Goal: Find specific page/section: Find specific page/section

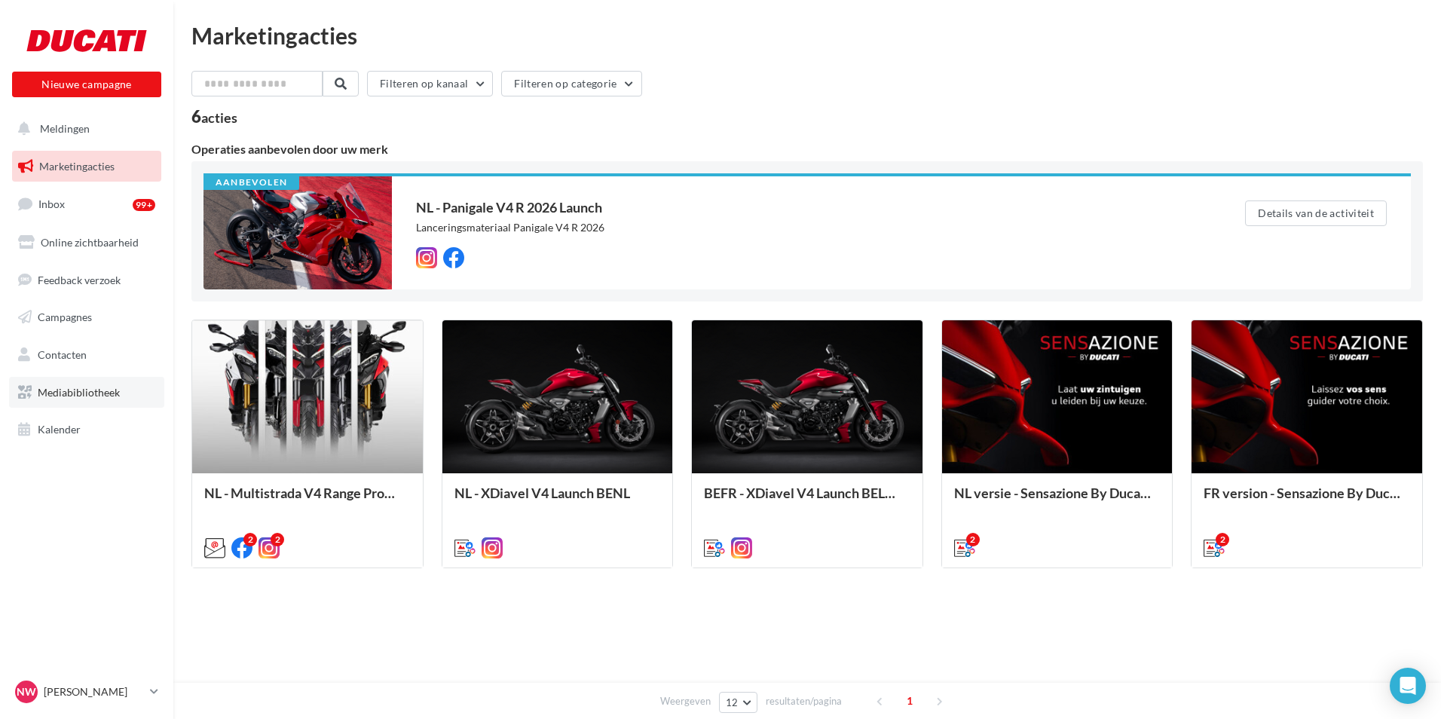
click at [78, 396] on span "Mediabibliotheek" at bounding box center [79, 392] width 82 height 13
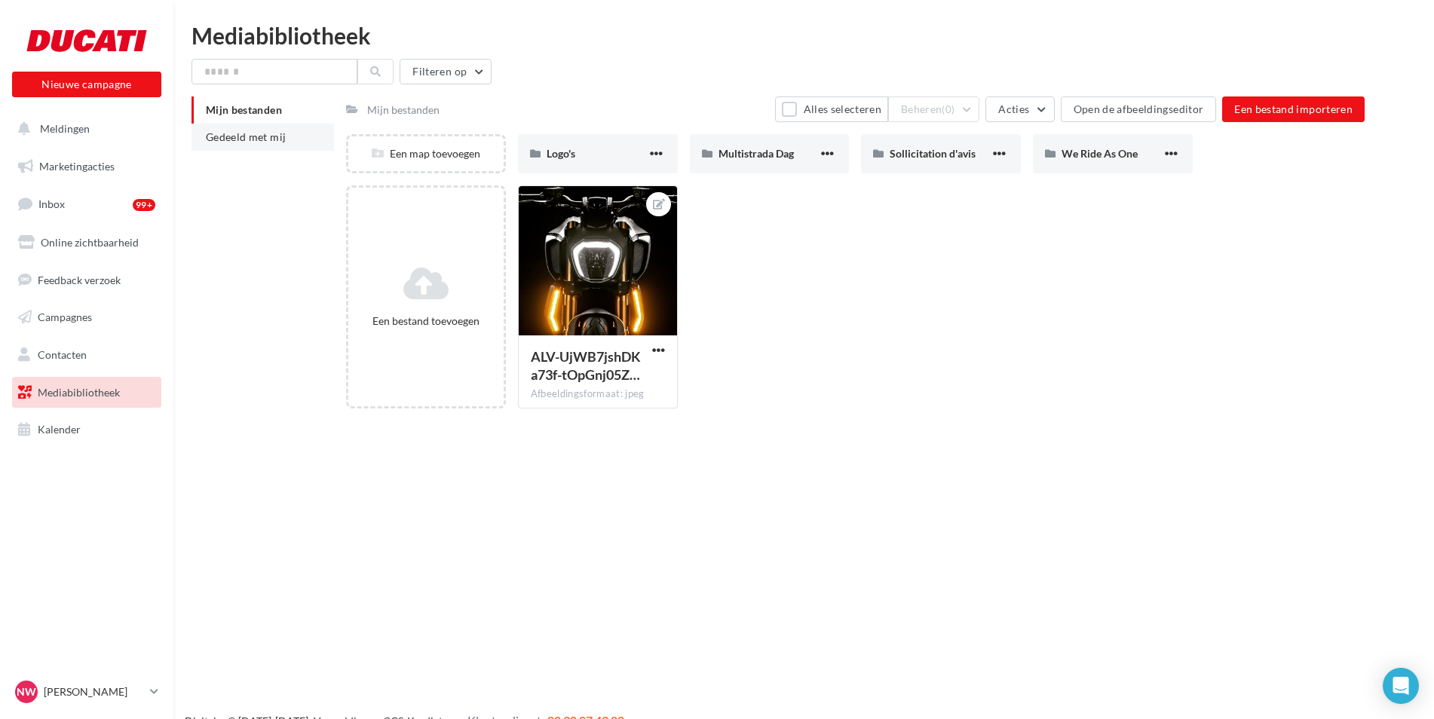
click at [248, 136] on span "Gedeeld met mij" at bounding box center [246, 136] width 80 height 13
